Goal: Contribute content: Add original content to the website for others to see

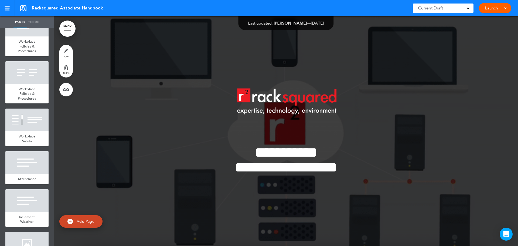
scroll to position [2079, 0]
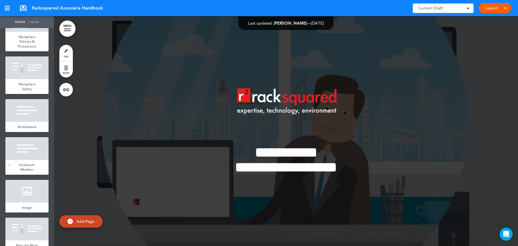
click at [25, 160] on div at bounding box center [26, 148] width 43 height 23
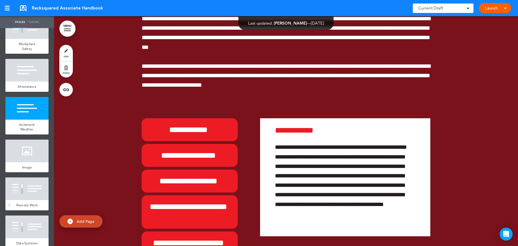
scroll to position [2187, 0]
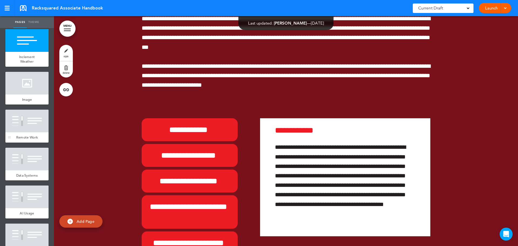
click at [25, 132] on div at bounding box center [26, 121] width 43 height 23
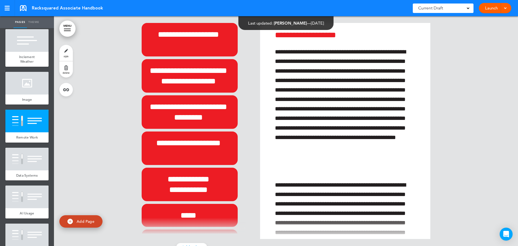
scroll to position [20173, 0]
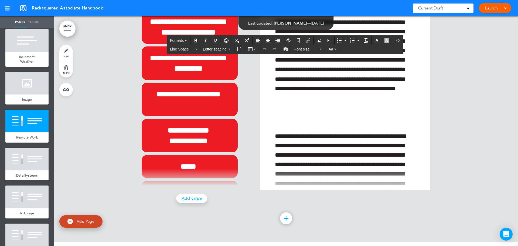
scroll to position [38, 0]
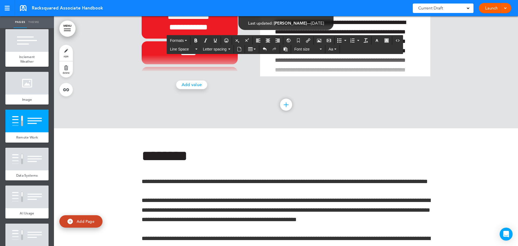
scroll to position [20308, 0]
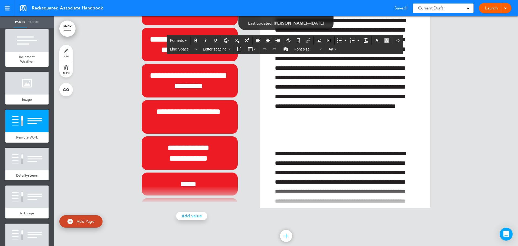
scroll to position [20146, 0]
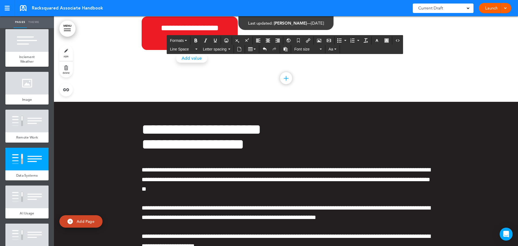
scroll to position [0, 0]
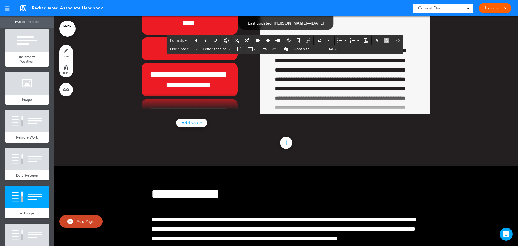
scroll to position [21064, 0]
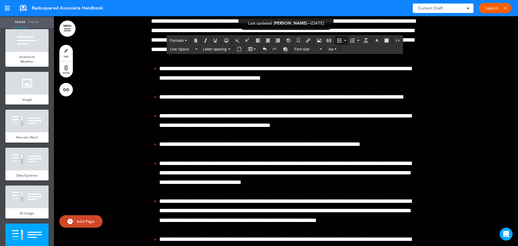
scroll to position [21496, 0]
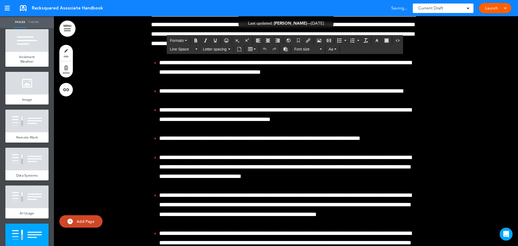
scroll to position [21501, 0]
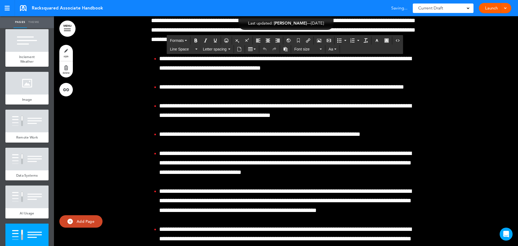
scroll to position [21506, 0]
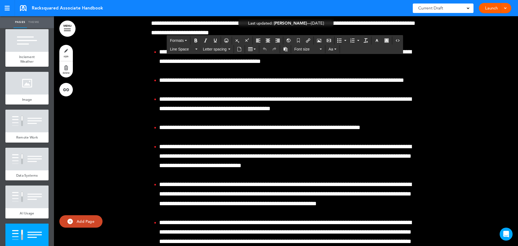
copy h6 "*********"
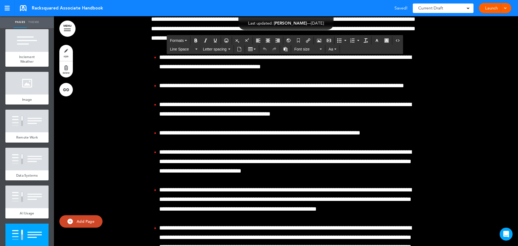
paste div
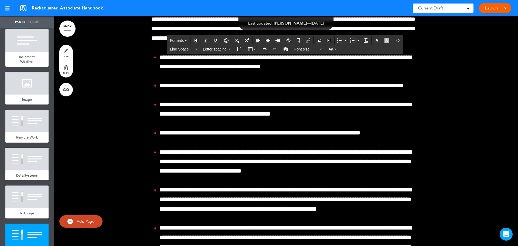
click at [184, 40] on button "Formats" at bounding box center [178, 41] width 21 height 8
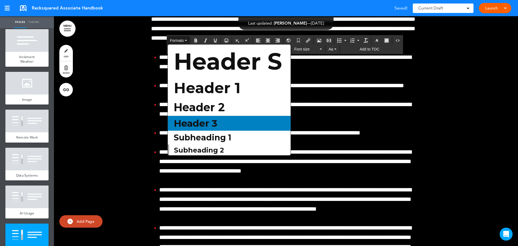
click at [198, 125] on span "Header 3" at bounding box center [195, 123] width 45 height 12
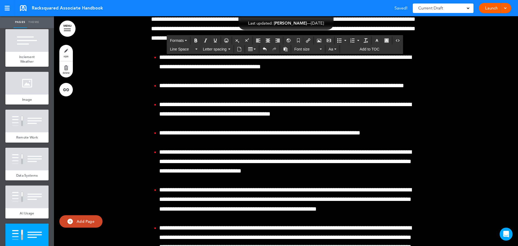
scroll to position [21515, 0]
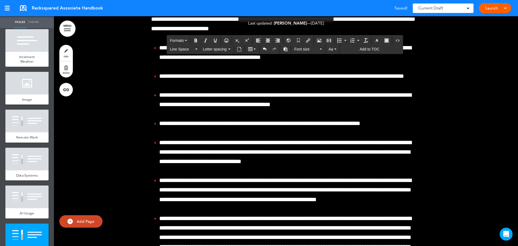
click at [182, 42] on span "Formats" at bounding box center [177, 40] width 14 height 4
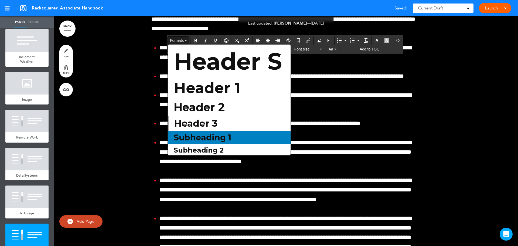
click at [217, 137] on span "Subheading 1" at bounding box center [202, 138] width 59 height 10
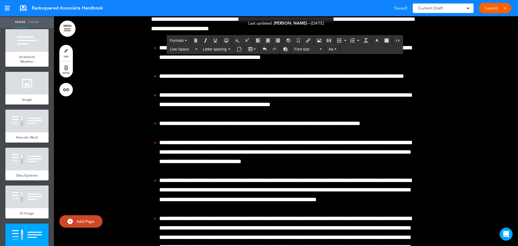
scroll to position [21509, 0]
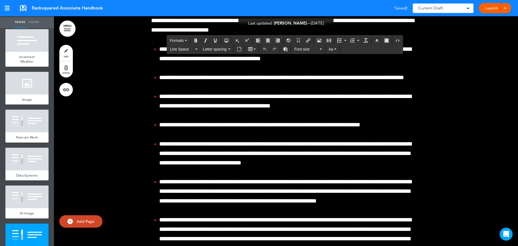
click at [181, 39] on span "Formats" at bounding box center [177, 40] width 14 height 4
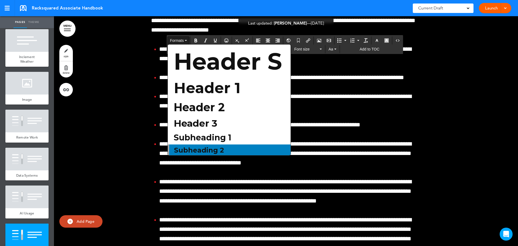
click at [209, 148] on span "Subheading 2" at bounding box center [199, 150] width 51 height 8
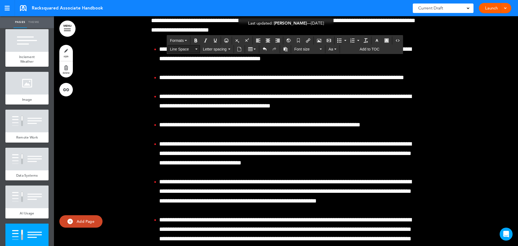
click at [188, 50] on span "Line Space" at bounding box center [182, 48] width 24 height 5
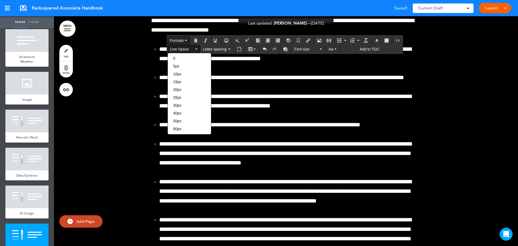
click at [177, 38] on span "Formats" at bounding box center [177, 40] width 14 height 4
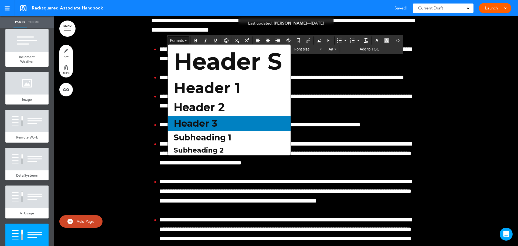
click at [209, 126] on span "Header 3" at bounding box center [195, 123] width 45 height 12
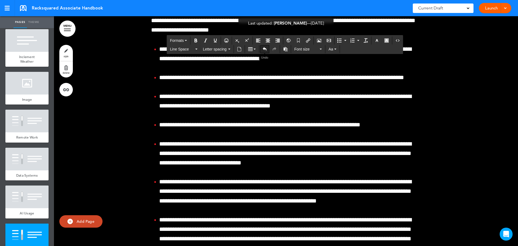
click at [264, 50] on icon "Undo" at bounding box center [265, 49] width 4 height 4
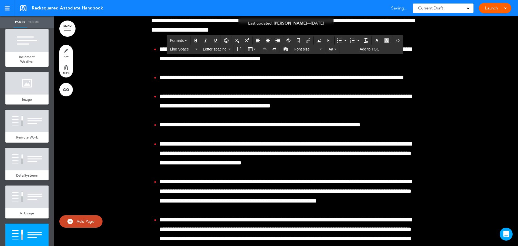
paste div
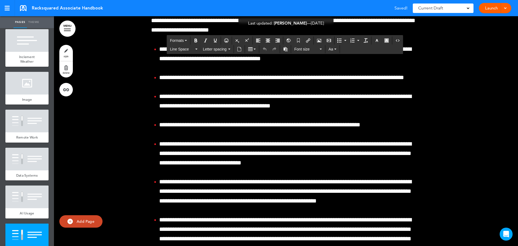
paste div
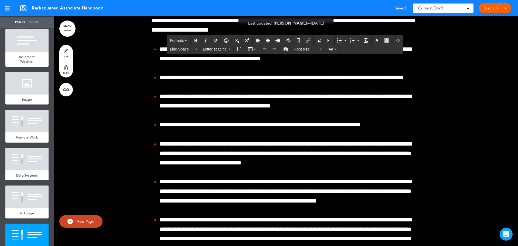
paste div
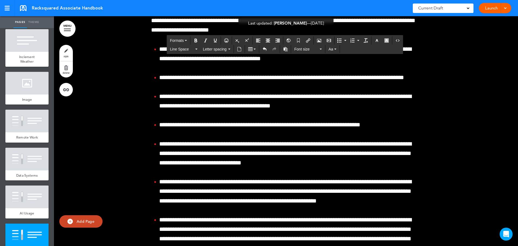
scroll to position [27, 0]
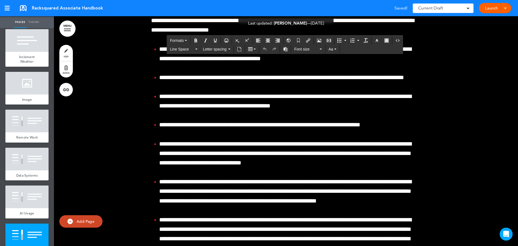
paste div
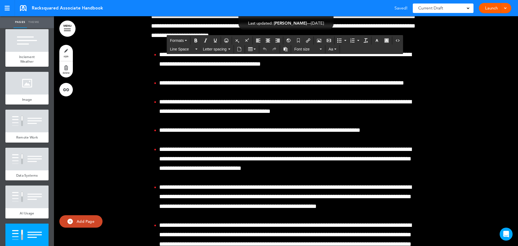
paste div
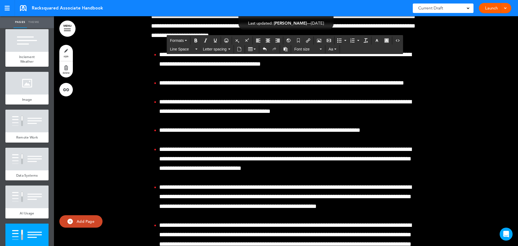
scroll to position [27, 0]
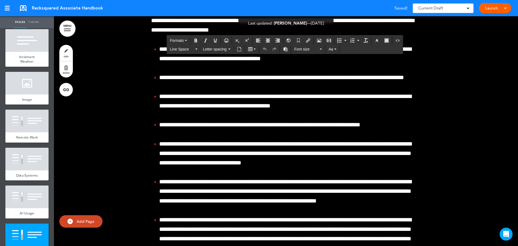
drag, startPoint x: 353, startPoint y: 121, endPoint x: 284, endPoint y: 116, distance: 68.5
paste div
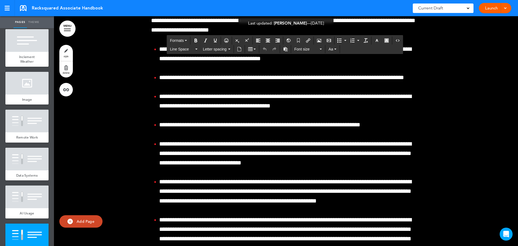
drag, startPoint x: 318, startPoint y: 124, endPoint x: 280, endPoint y: 114, distance: 39.0
drag, startPoint x: 285, startPoint y: 119, endPoint x: 180, endPoint y: 40, distance: 131.2
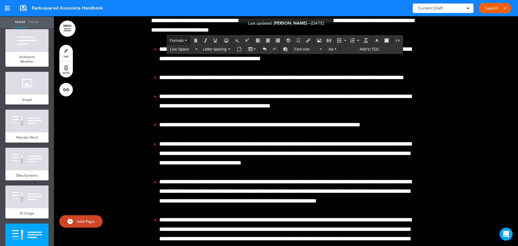
click at [180, 51] on span "Line Space" at bounding box center [182, 48] width 24 height 5
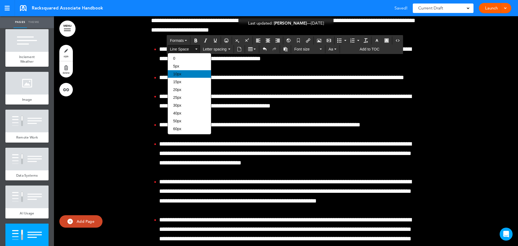
click at [180, 73] on span "10px" at bounding box center [177, 74] width 8 height 4
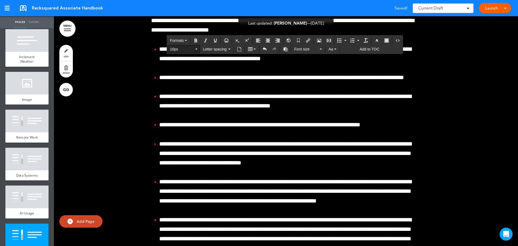
click at [182, 53] on button "10px" at bounding box center [184, 49] width 32 height 8
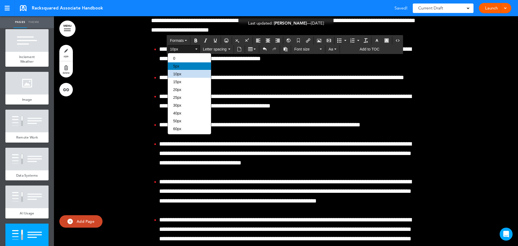
click at [177, 65] on span "5px" at bounding box center [176, 66] width 6 height 4
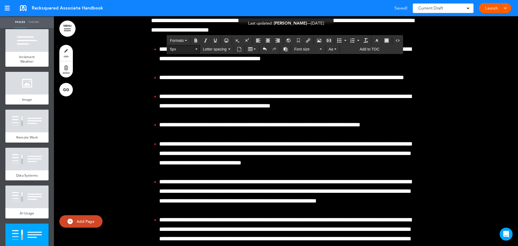
click at [183, 50] on span "5px" at bounding box center [182, 48] width 24 height 5
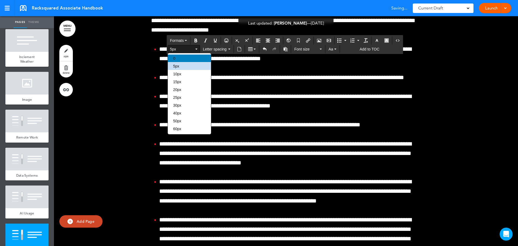
click at [176, 59] on div "0" at bounding box center [189, 59] width 43 height 8
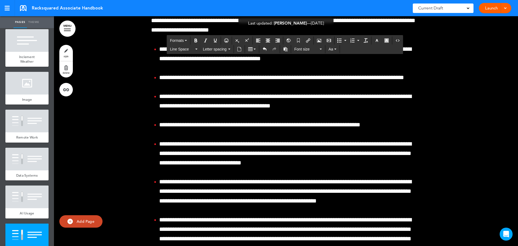
scroll to position [21536, 0]
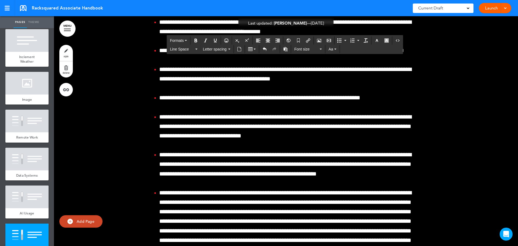
drag, startPoint x: 358, startPoint y: 95, endPoint x: 275, endPoint y: 89, distance: 83.9
copy div "**********"
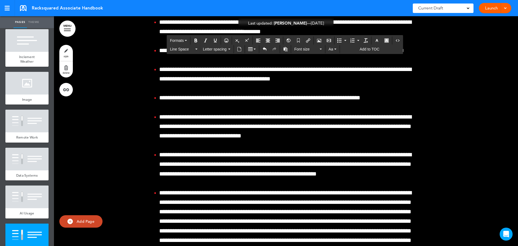
drag, startPoint x: 355, startPoint y: 94, endPoint x: 272, endPoint y: 88, distance: 83.3
paste div
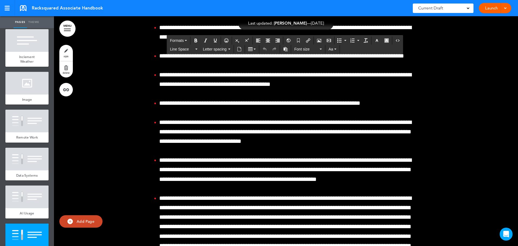
scroll to position [0, 0]
copy h6 "**********"
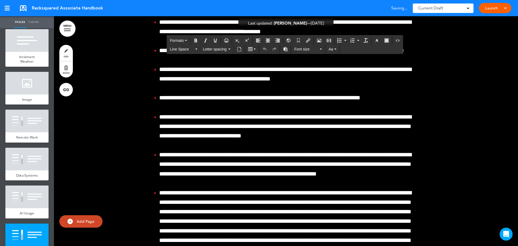
paste div
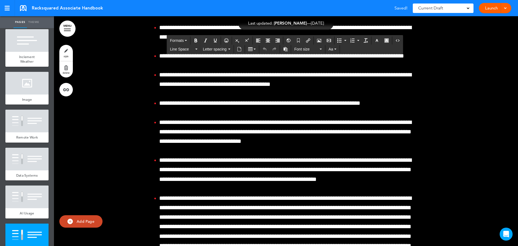
paste div
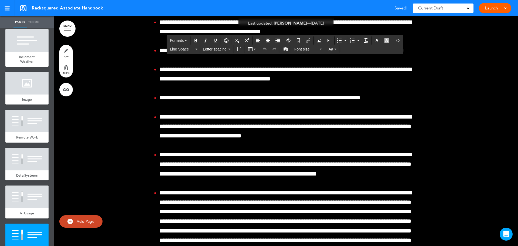
paste div
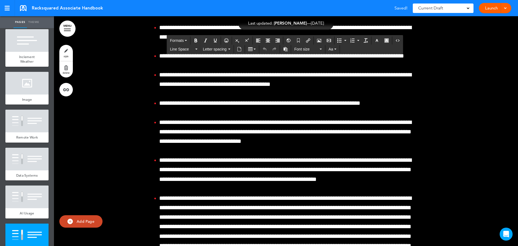
paste div
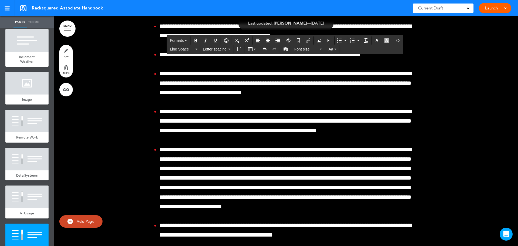
scroll to position [21590, 0]
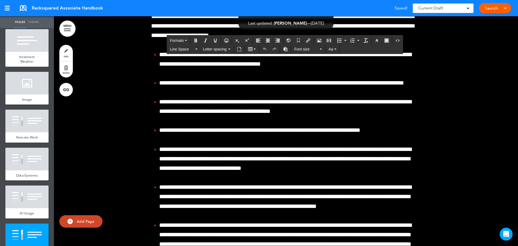
paste div
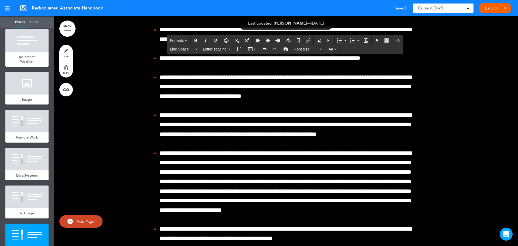
scroll to position [21594, 0]
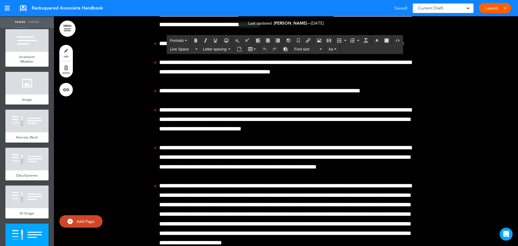
scroll to position [21540, 0]
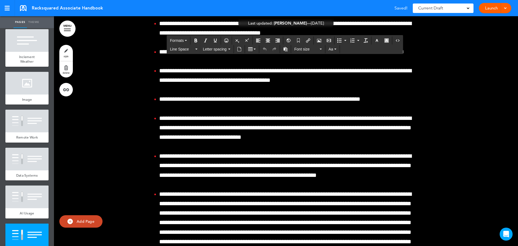
paste div
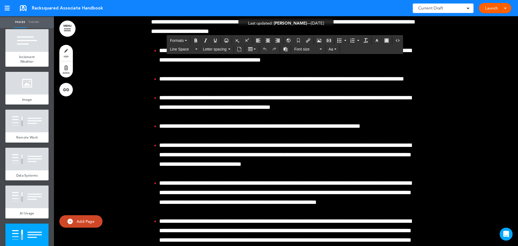
scroll to position [21648, 0]
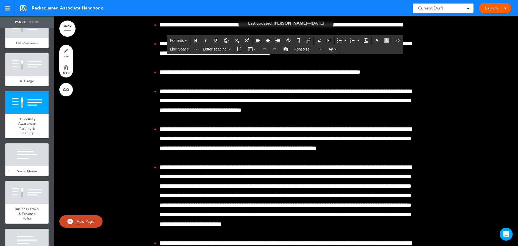
scroll to position [2349, 0]
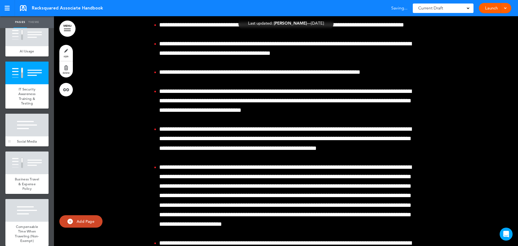
click at [22, 136] on div at bounding box center [26, 125] width 43 height 23
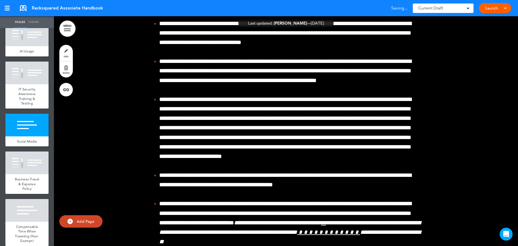
scroll to position [21863, 0]
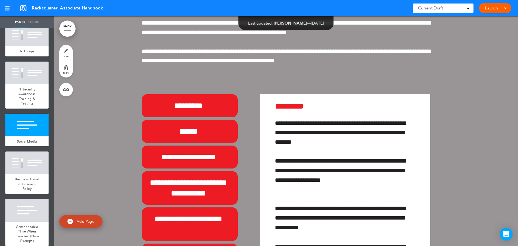
scroll to position [22107, 0]
click at [29, 191] on span "Business Travel & Expense Policy" at bounding box center [27, 184] width 25 height 14
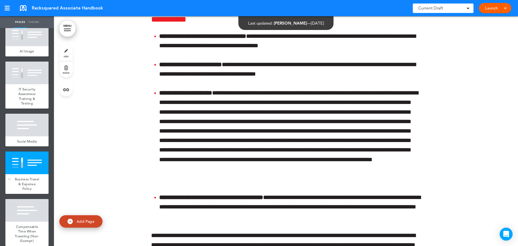
scroll to position [22690, 0]
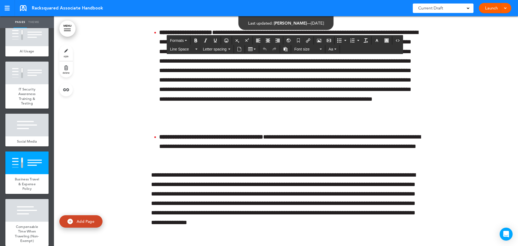
scroll to position [22749, 0]
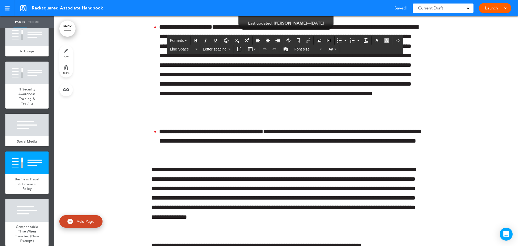
copy h6 "*********"
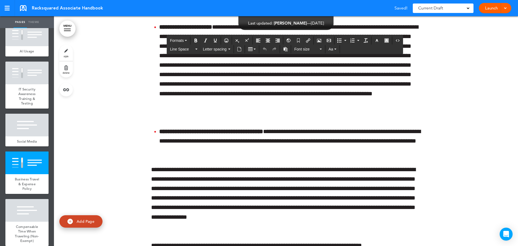
paste div
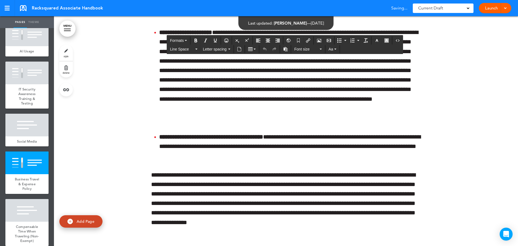
paste div
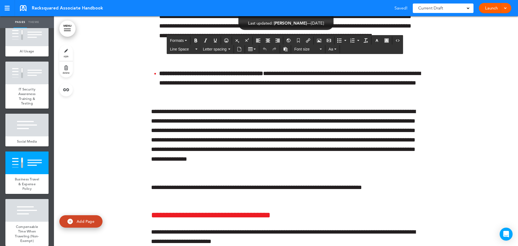
scroll to position [22776, 0]
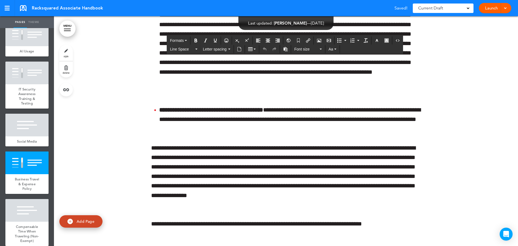
drag, startPoint x: 339, startPoint y: 122, endPoint x: 275, endPoint y: 113, distance: 64.9
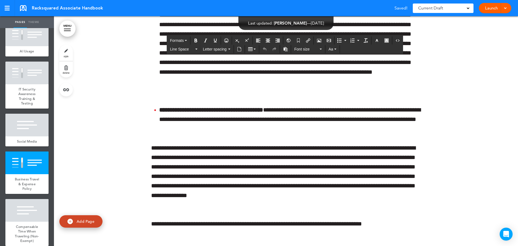
paste div
drag, startPoint x: 332, startPoint y: 124, endPoint x: 352, endPoint y: 121, distance: 19.9
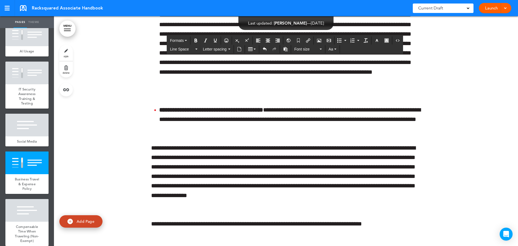
drag, startPoint x: 356, startPoint y: 131, endPoint x: 184, endPoint y: 39, distance: 194.2
click at [183, 41] on span "Formats" at bounding box center [177, 40] width 14 height 4
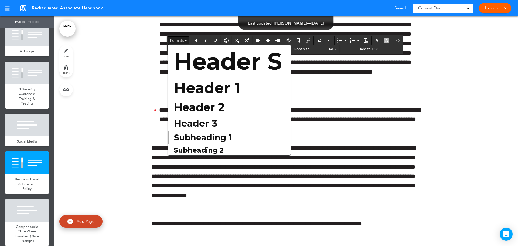
click at [183, 41] on span "Formats" at bounding box center [177, 40] width 14 height 4
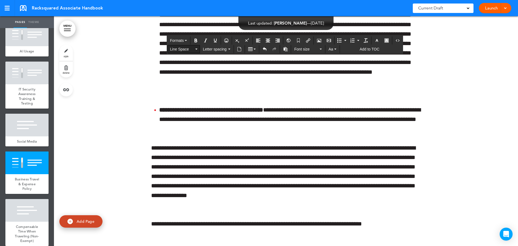
drag, startPoint x: 280, startPoint y: 128, endPoint x: 184, endPoint y: 48, distance: 124.8
click at [184, 48] on span "Line Space" at bounding box center [182, 48] width 24 height 5
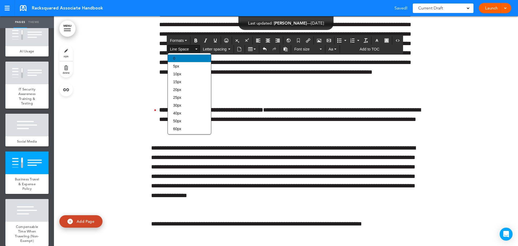
click at [176, 58] on div "0" at bounding box center [189, 59] width 43 height 8
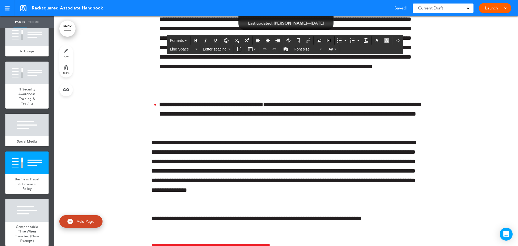
paste div
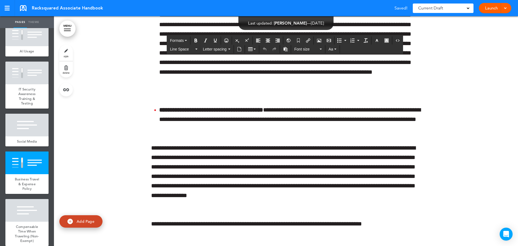
paste div
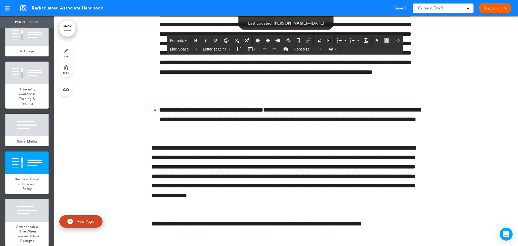
paste div
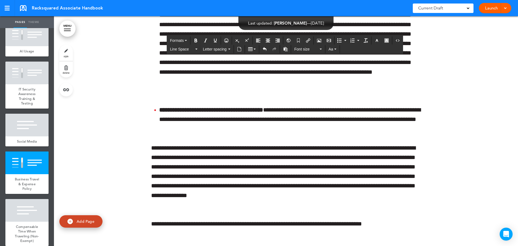
paste div
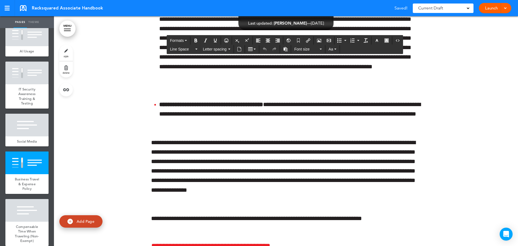
paste div
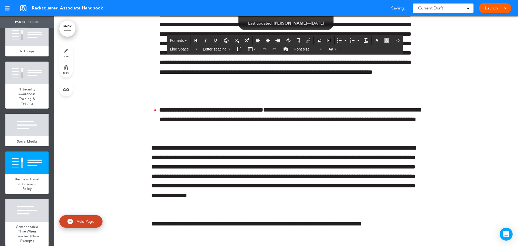
paste div
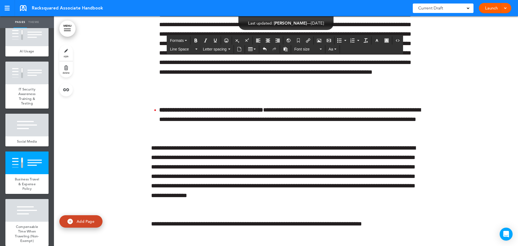
scroll to position [241, 0]
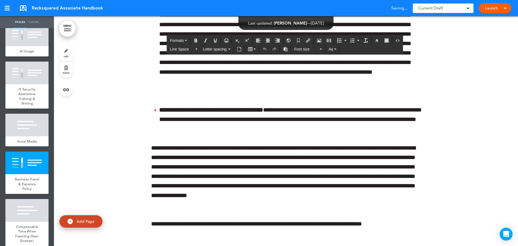
paste div
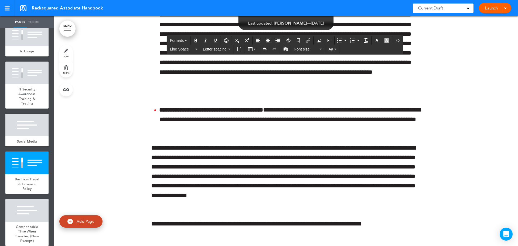
paste div
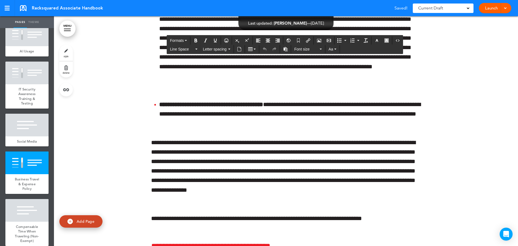
paste div
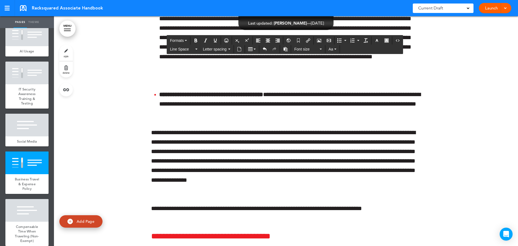
scroll to position [22803, 0]
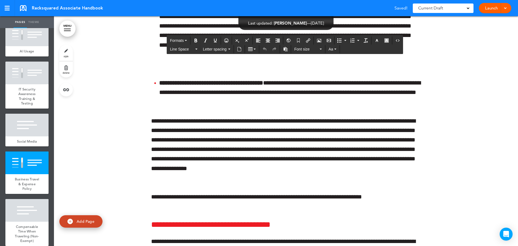
paste div
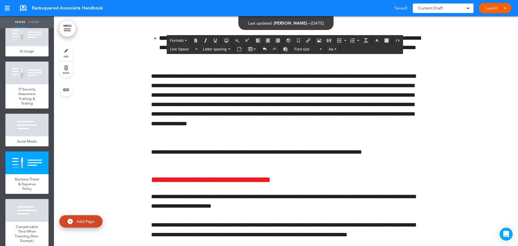
scroll to position [22857, 0]
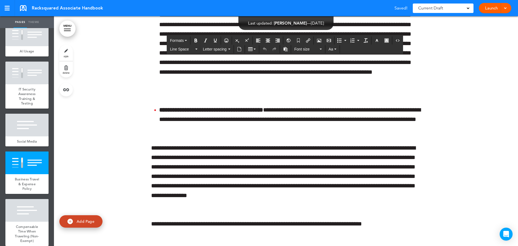
paste div
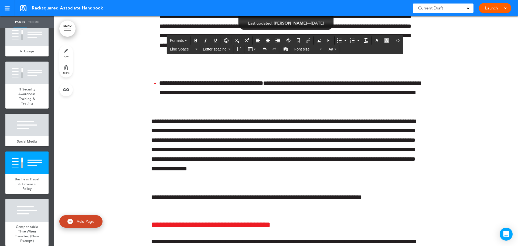
scroll to position [22857, 0]
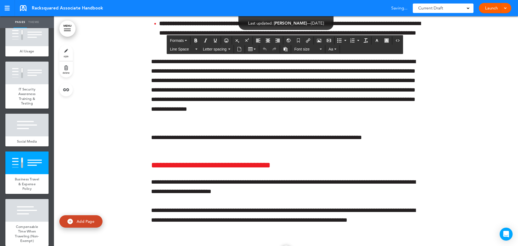
scroll to position [22749, 0]
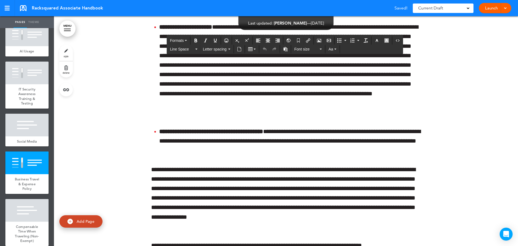
paste div
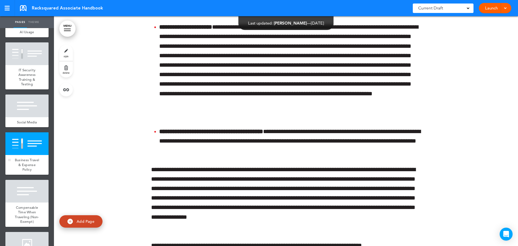
scroll to position [2430, 0]
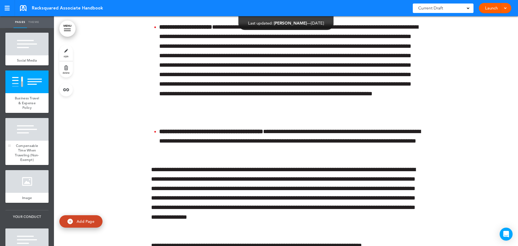
click at [31, 141] on div at bounding box center [26, 129] width 43 height 23
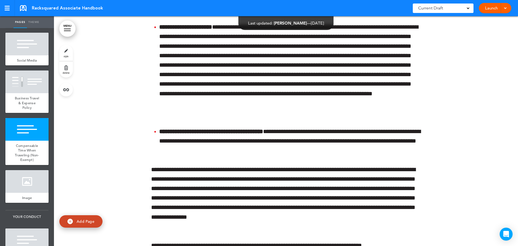
click at [31, 113] on div "Business Travel & Expense Policy" at bounding box center [26, 103] width 43 height 20
click at [25, 228] on div at bounding box center [26, 239] width 43 height 23
